Goal: Go to known website: Go to known website

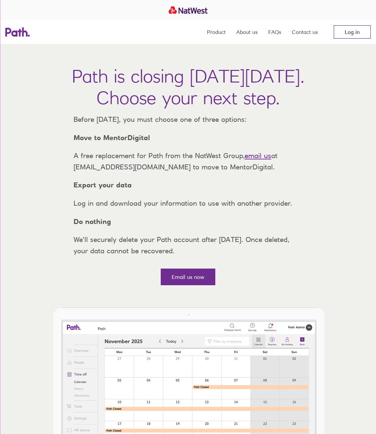
click at [348, 36] on link "Log in" at bounding box center [352, 31] width 37 height 13
